Goal: Obtain resource: Download file/media

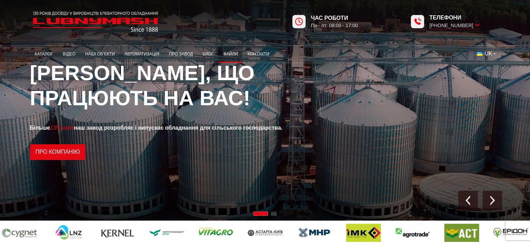
click at [229, 56] on link "Файли" at bounding box center [230, 54] width 24 height 14
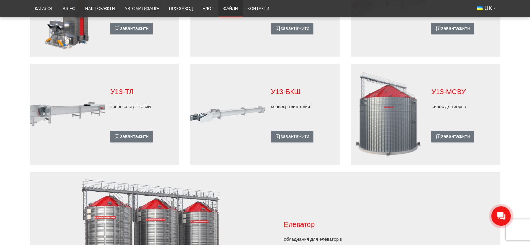
scroll to position [557, 0]
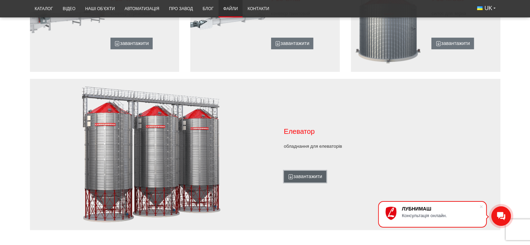
click at [304, 179] on link "завантажити" at bounding box center [305, 177] width 42 height 12
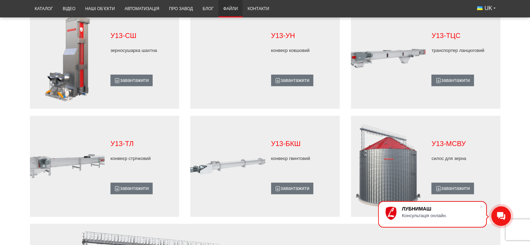
scroll to position [464, 0]
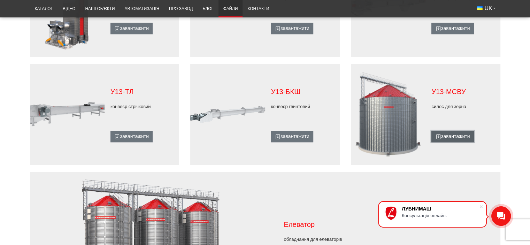
click at [445, 135] on link "завантажити" at bounding box center [452, 137] width 42 height 12
click at [445, 90] on p "У13-МСВУ" at bounding box center [462, 92] width 63 height 10
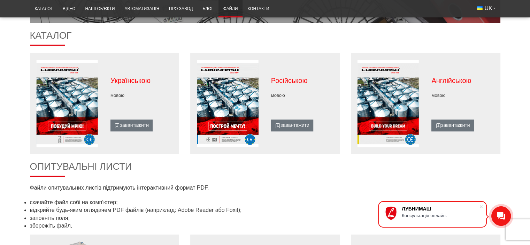
scroll to position [93, 0]
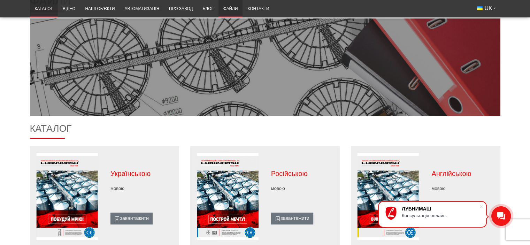
click at [49, 10] on link "Каталог" at bounding box center [44, 9] width 28 height 14
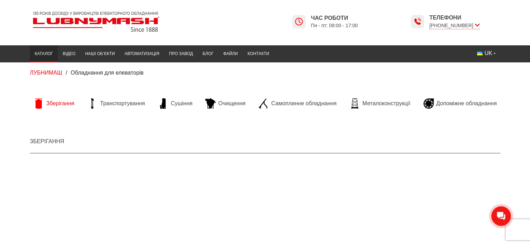
click at [44, 101] on link "Зберігання" at bounding box center [54, 103] width 48 height 10
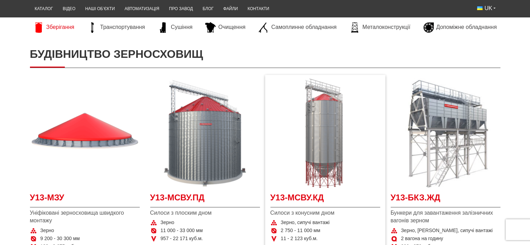
scroll to position [93, 0]
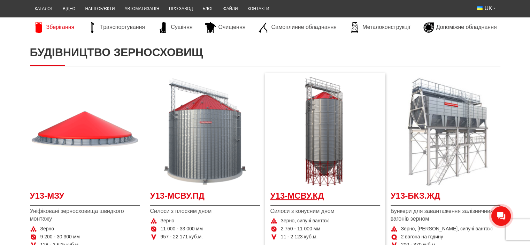
click at [304, 194] on span "У13-МСВУ.КД" at bounding box center [325, 198] width 110 height 16
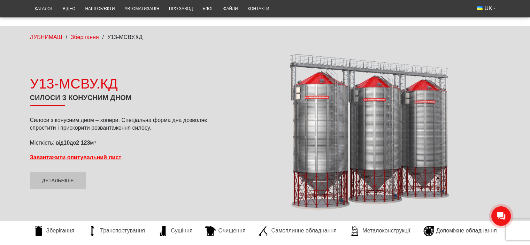
scroll to position [186, 0]
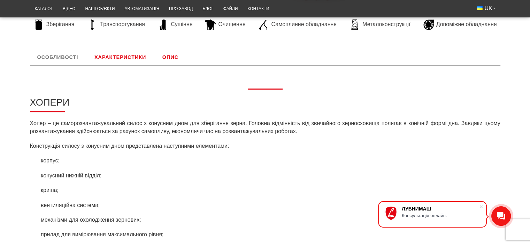
click at [121, 56] on link "Характеристики" at bounding box center [120, 57] width 66 height 17
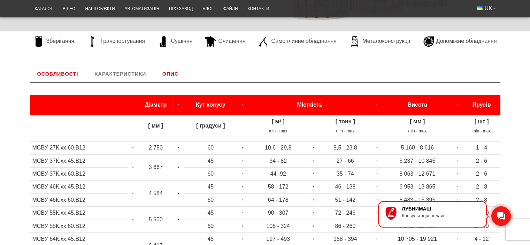
scroll to position [174, 0]
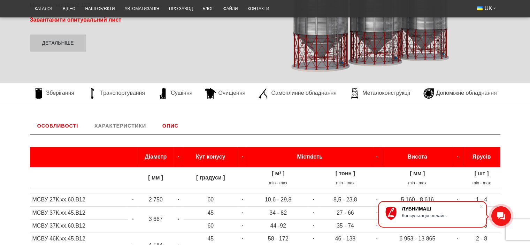
click at [170, 126] on link "Опис" at bounding box center [170, 125] width 31 height 17
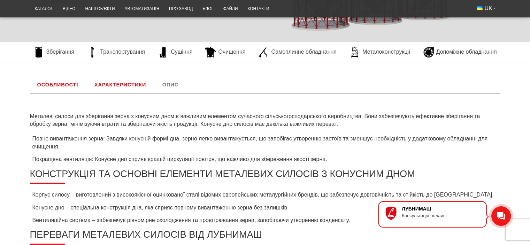
scroll to position [156, 0]
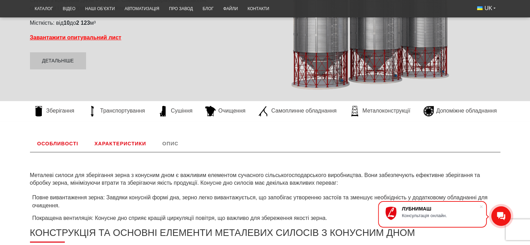
click at [124, 141] on link "Характеристики" at bounding box center [120, 143] width 66 height 17
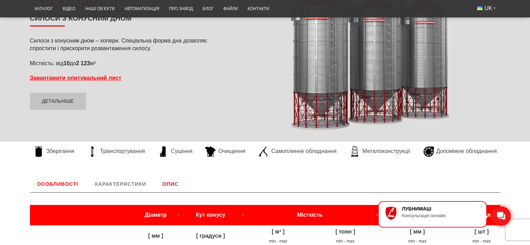
scroll to position [153, 0]
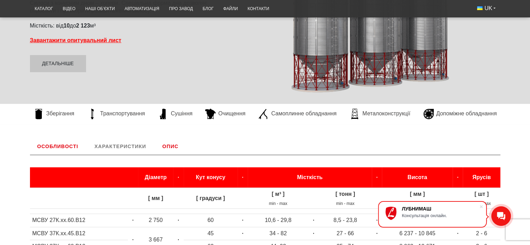
click at [66, 145] on link "Особливості" at bounding box center [58, 146] width 56 height 17
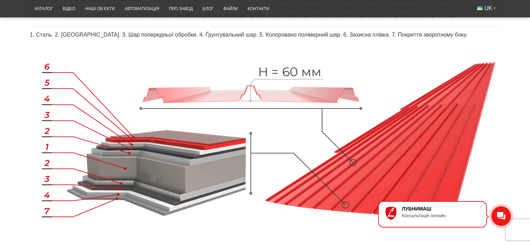
scroll to position [660, 0]
